Goal: Task Accomplishment & Management: Manage account settings

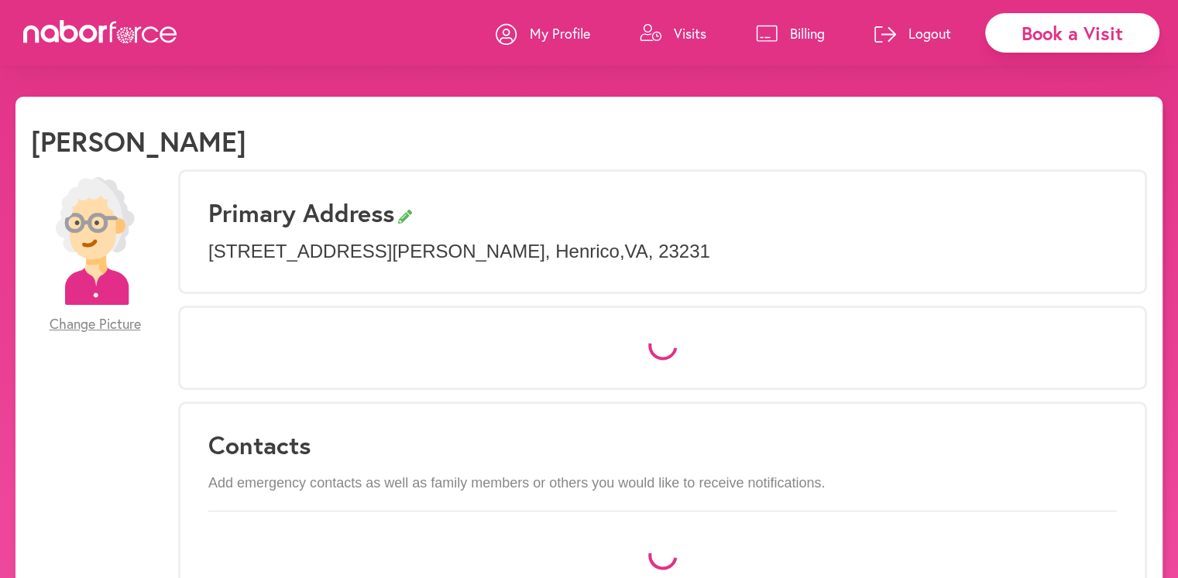
select select "*"
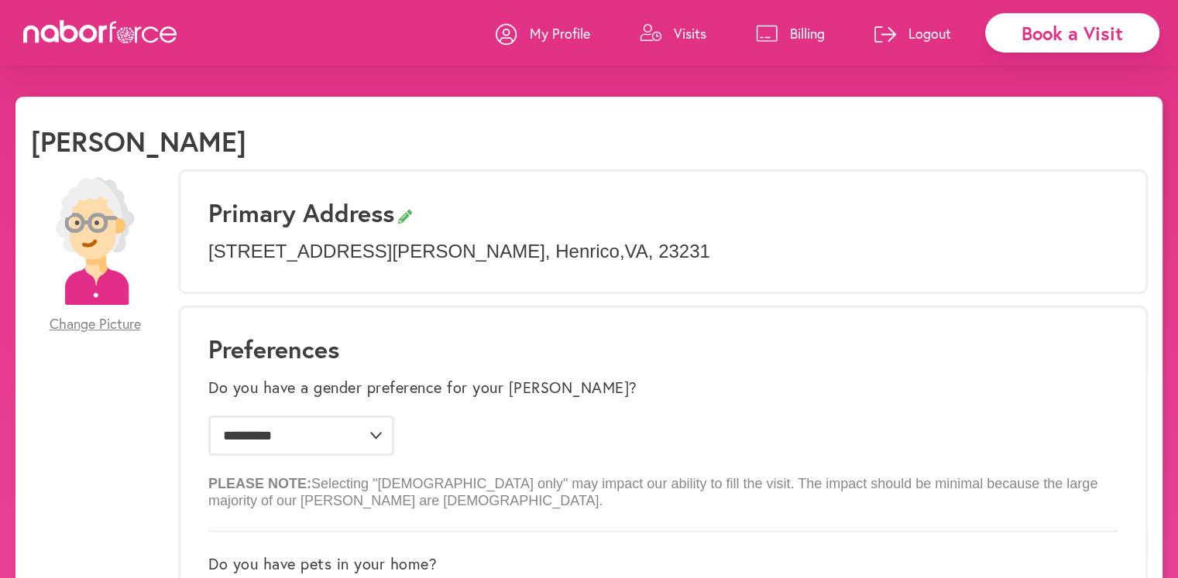
click at [791, 29] on p "Billing" at bounding box center [807, 33] width 35 height 19
